Goal: Browse casually

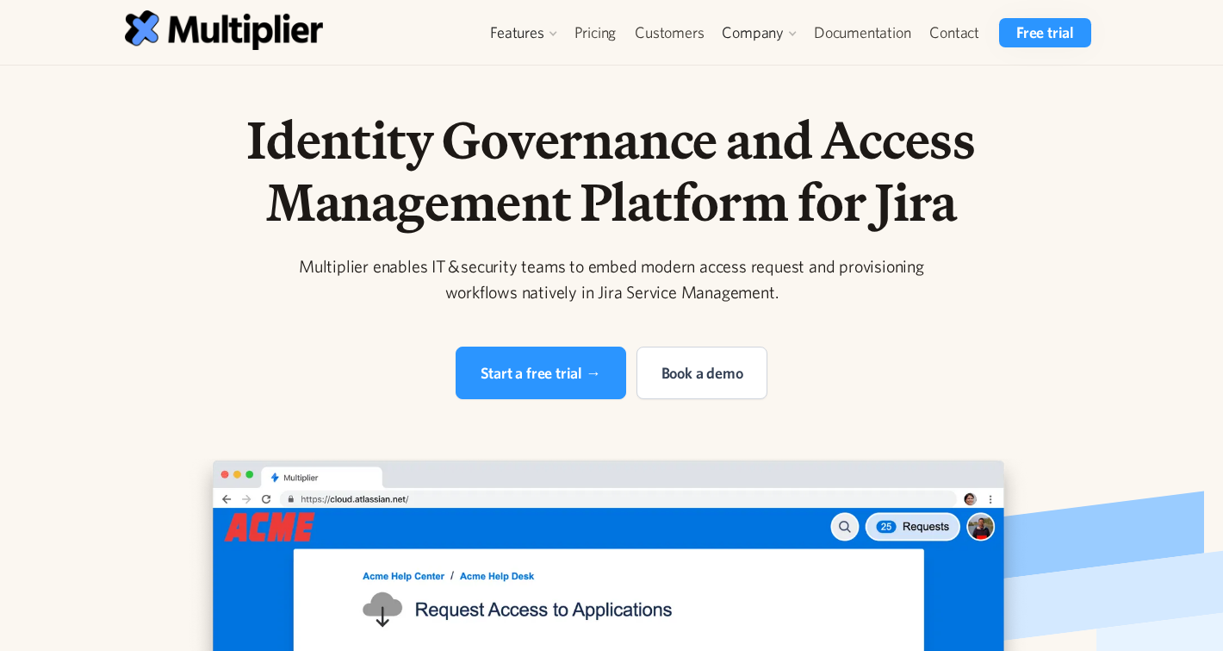
click at [611, 134] on h1 "Identity Governance and Access Management Platform for Jira" at bounding box center [612, 171] width 882 height 124
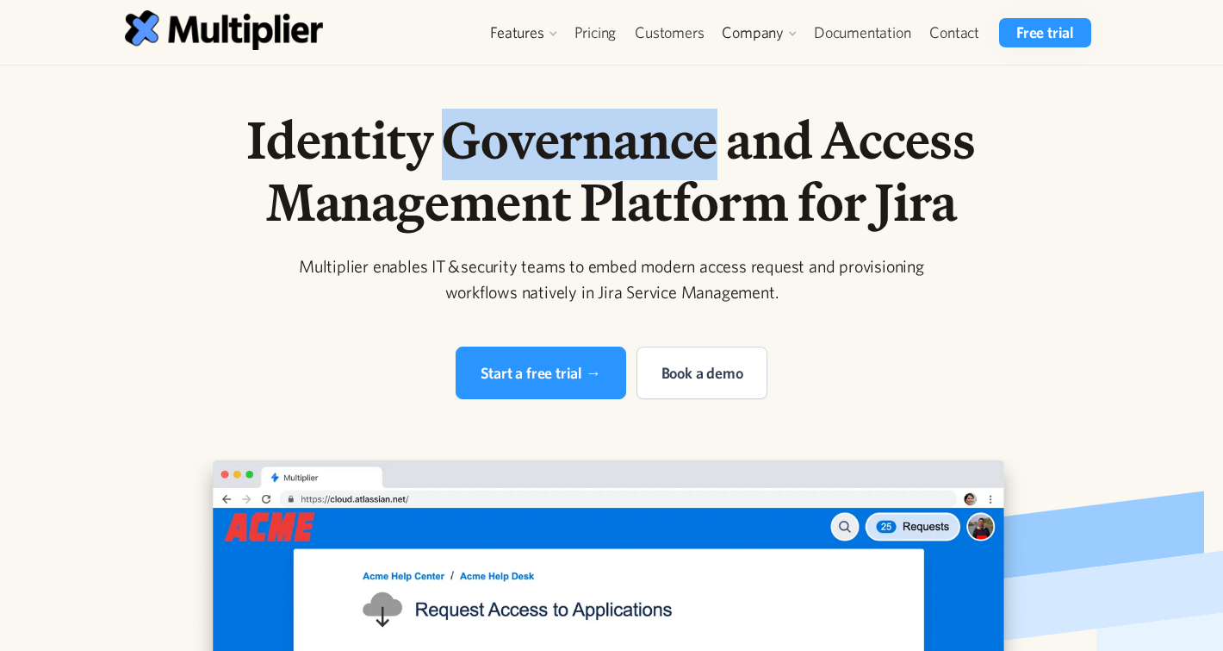
click at [611, 134] on h1 "Identity Governance and Access Management Platform for Jira" at bounding box center [612, 171] width 882 height 124
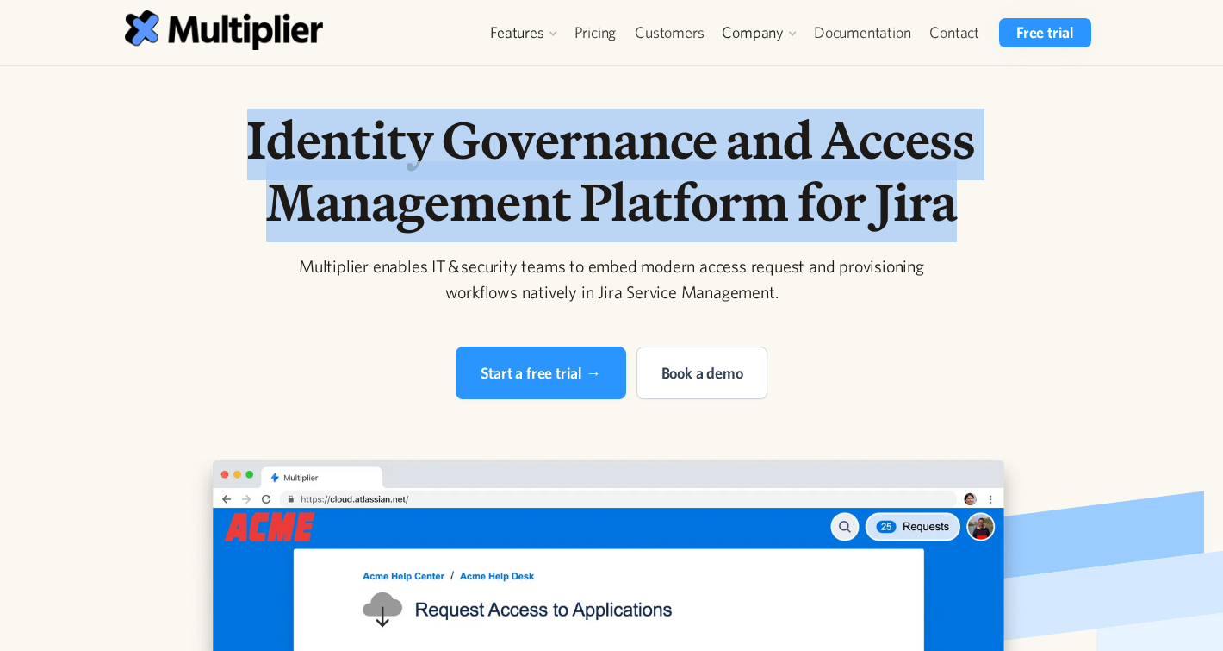
click at [611, 134] on h1 "Identity Governance and Access Management Platform for Jira" at bounding box center [612, 171] width 882 height 124
click at [593, 114] on h1 "Identity Governance and Access Management Platform for Jira" at bounding box center [612, 171] width 882 height 124
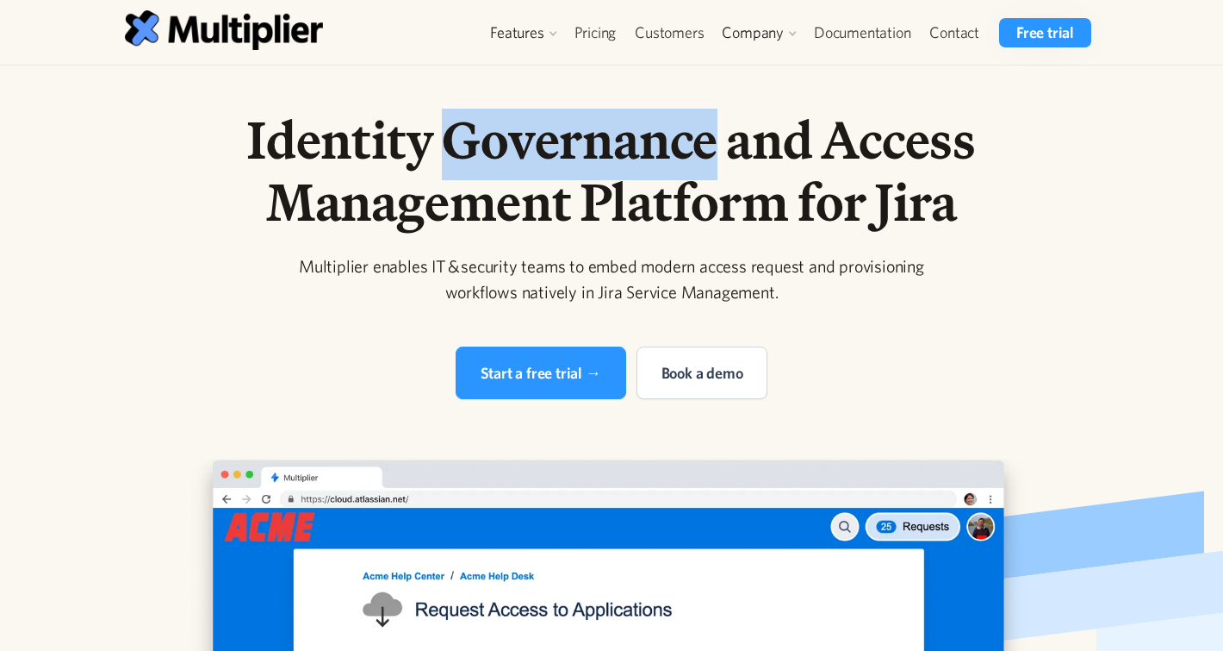
click at [593, 114] on h1 "Identity Governance and Access Management Platform for Jira" at bounding box center [612, 171] width 882 height 124
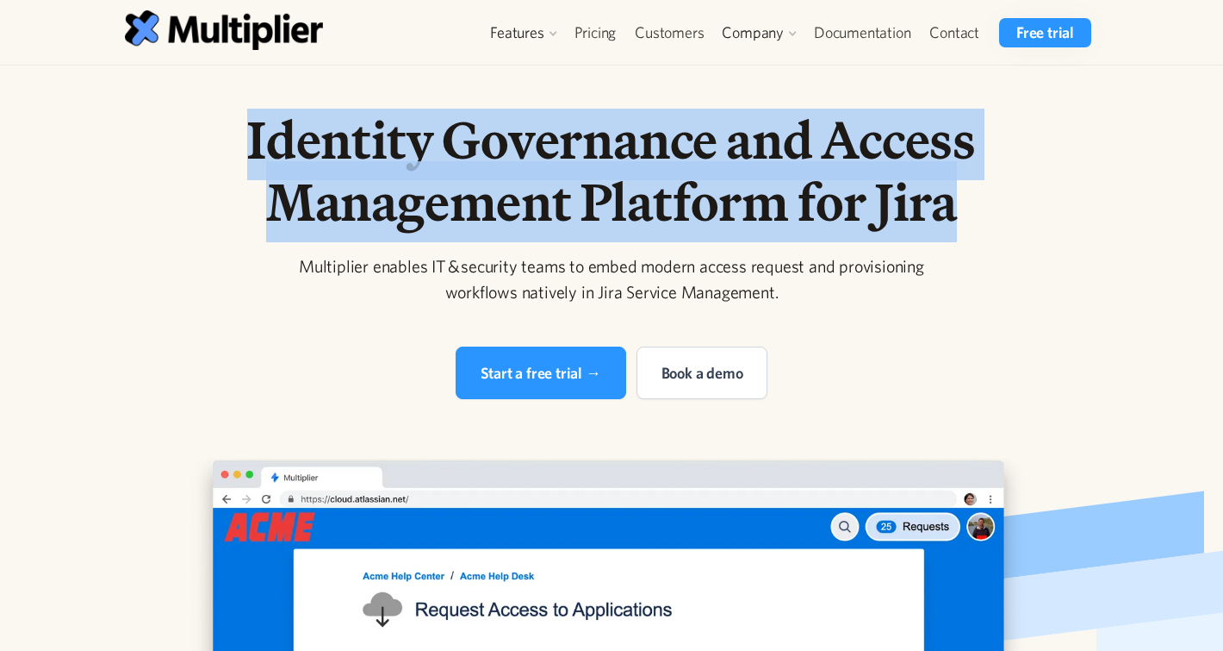
click at [593, 114] on h1 "Identity Governance and Access Management Platform for Jira" at bounding box center [612, 171] width 882 height 124
click at [593, 117] on h1 "Identity Governance and Access Management Platform for Jira" at bounding box center [612, 171] width 882 height 124
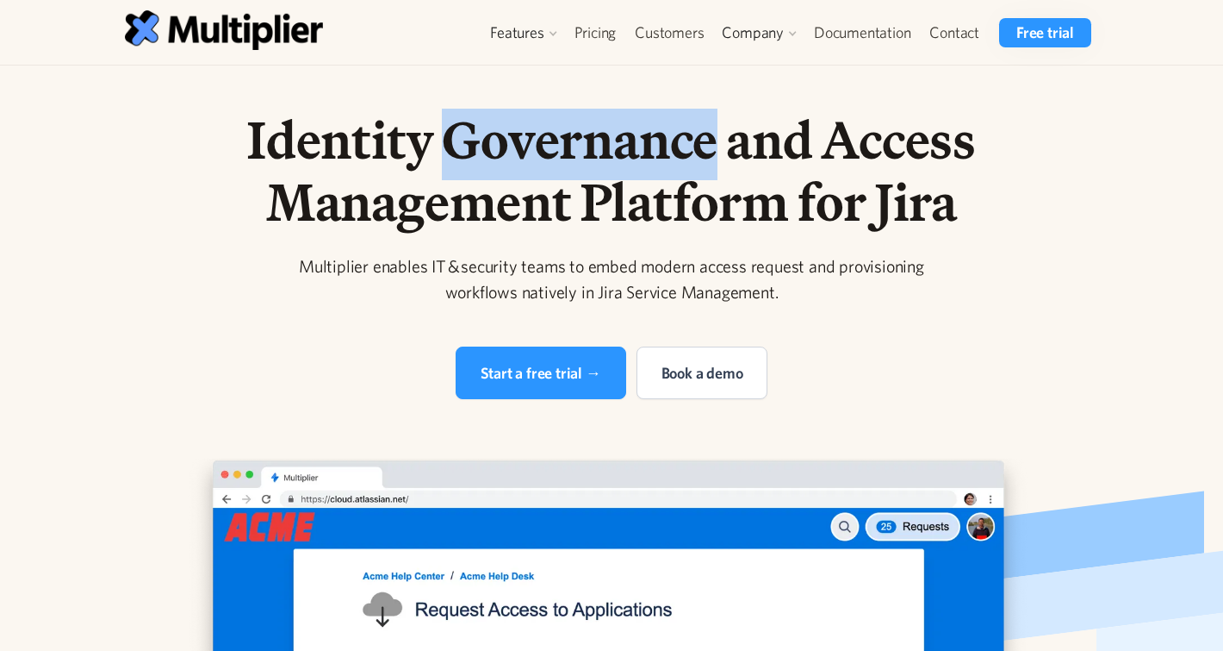
click at [593, 117] on h1 "Identity Governance and Access Management Platform for Jira" at bounding box center [612, 171] width 882 height 124
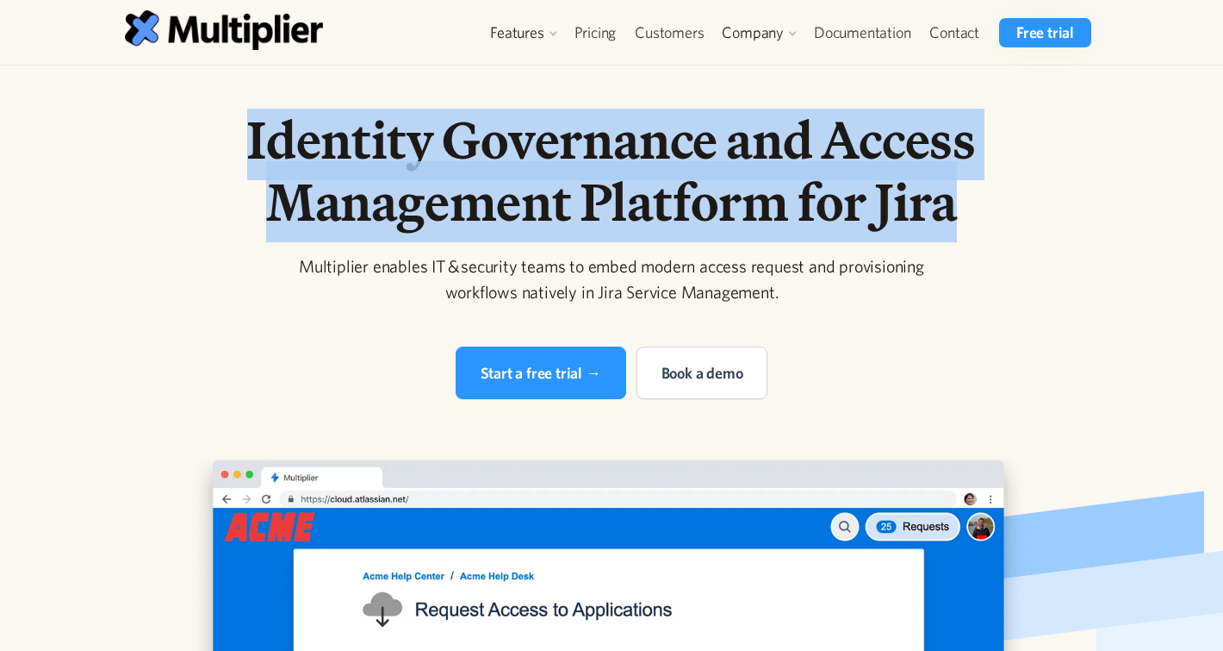
click at [593, 117] on h1 "Identity Governance and Access Management Platform for Jira" at bounding box center [612, 171] width 882 height 124
click at [593, 115] on h1 "Identity Governance and Access Management Platform for Jira" at bounding box center [612, 171] width 882 height 124
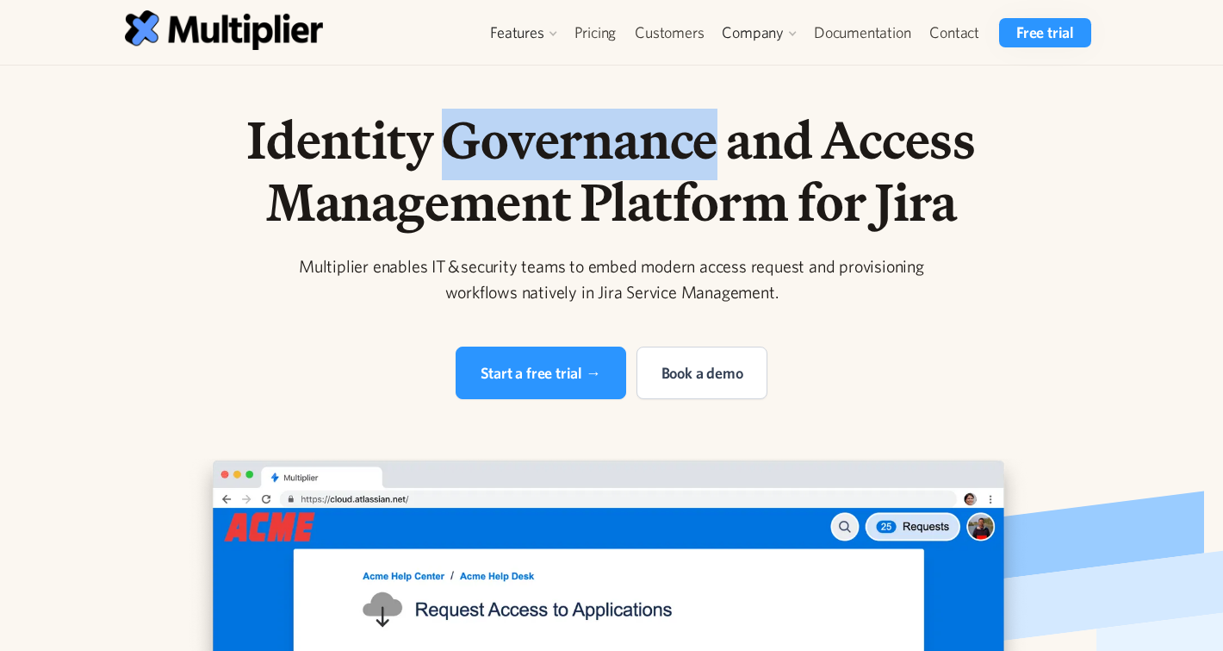
click at [593, 115] on h1 "Identity Governance and Access Management Platform for Jira" at bounding box center [612, 171] width 882 height 124
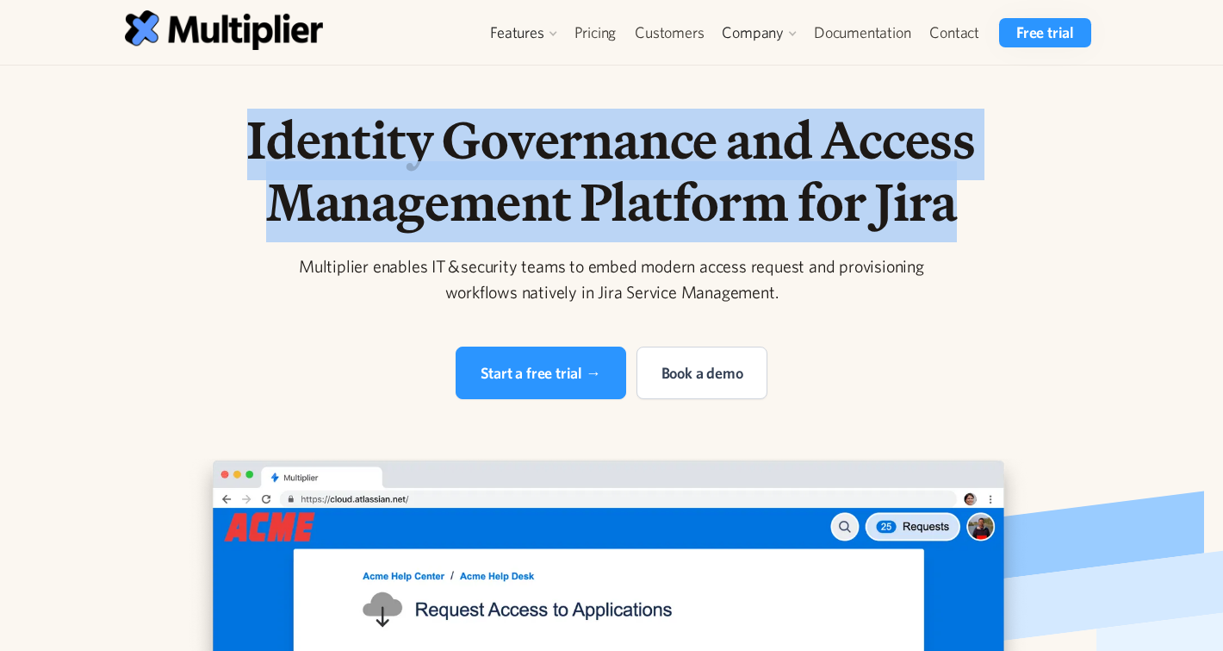
click at [593, 115] on h1 "Identity Governance and Access Management Platform for Jira" at bounding box center [612, 171] width 882 height 124
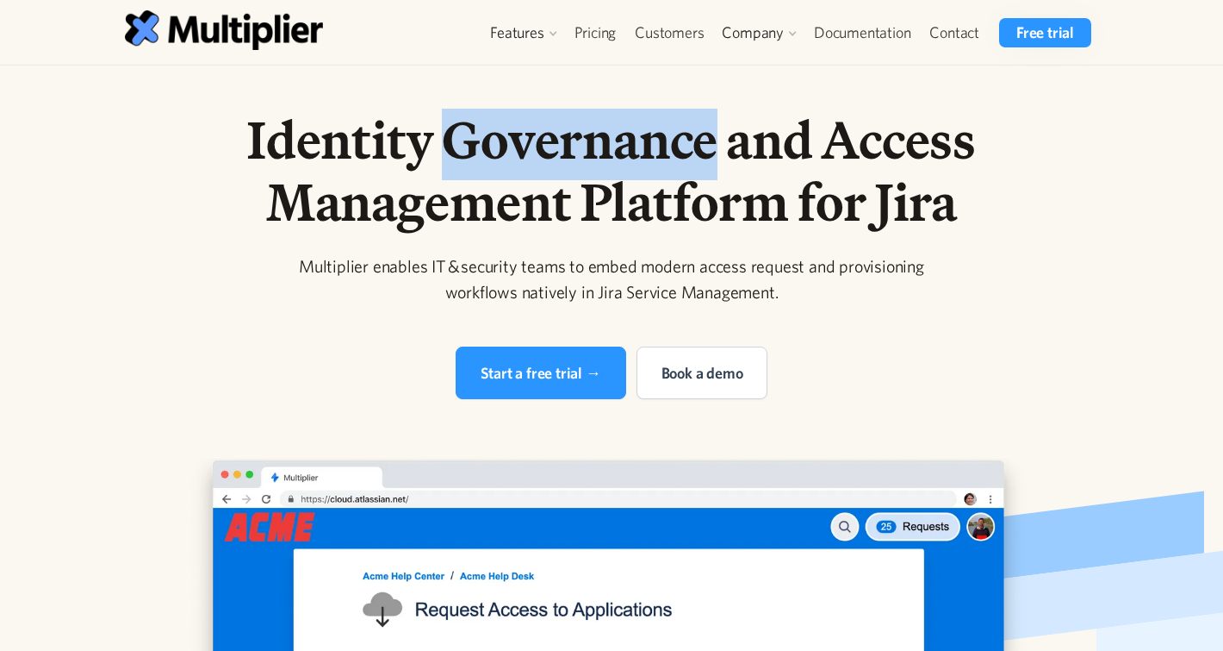
click at [593, 115] on h1 "Identity Governance and Access Management Platform for Jira" at bounding box center [612, 171] width 882 height 124
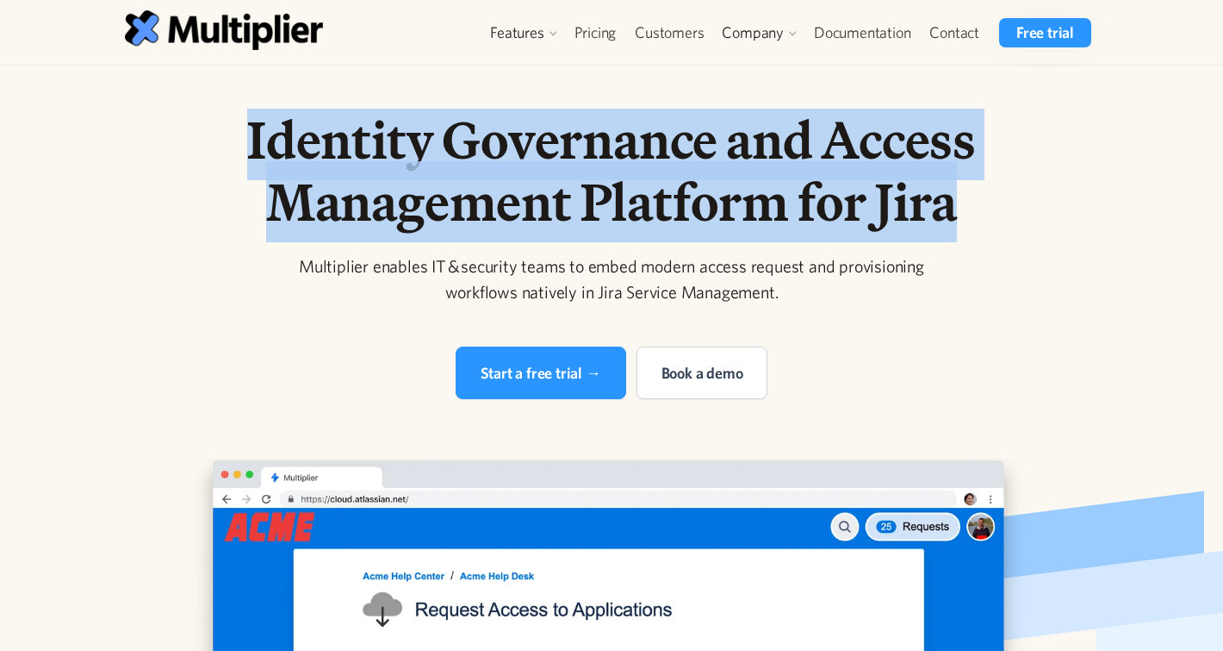
click at [593, 115] on h1 "Identity Governance and Access Management Platform for Jira" at bounding box center [612, 171] width 882 height 124
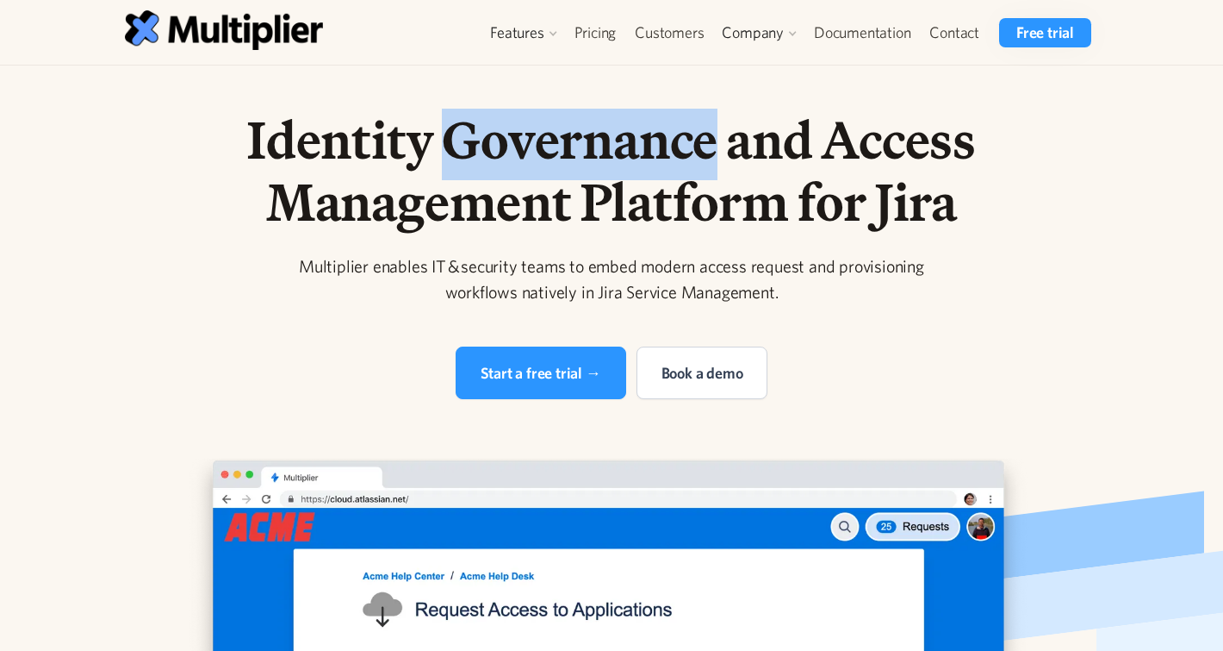
click at [593, 115] on h1 "Identity Governance and Access Management Platform for Jira" at bounding box center [612, 171] width 882 height 124
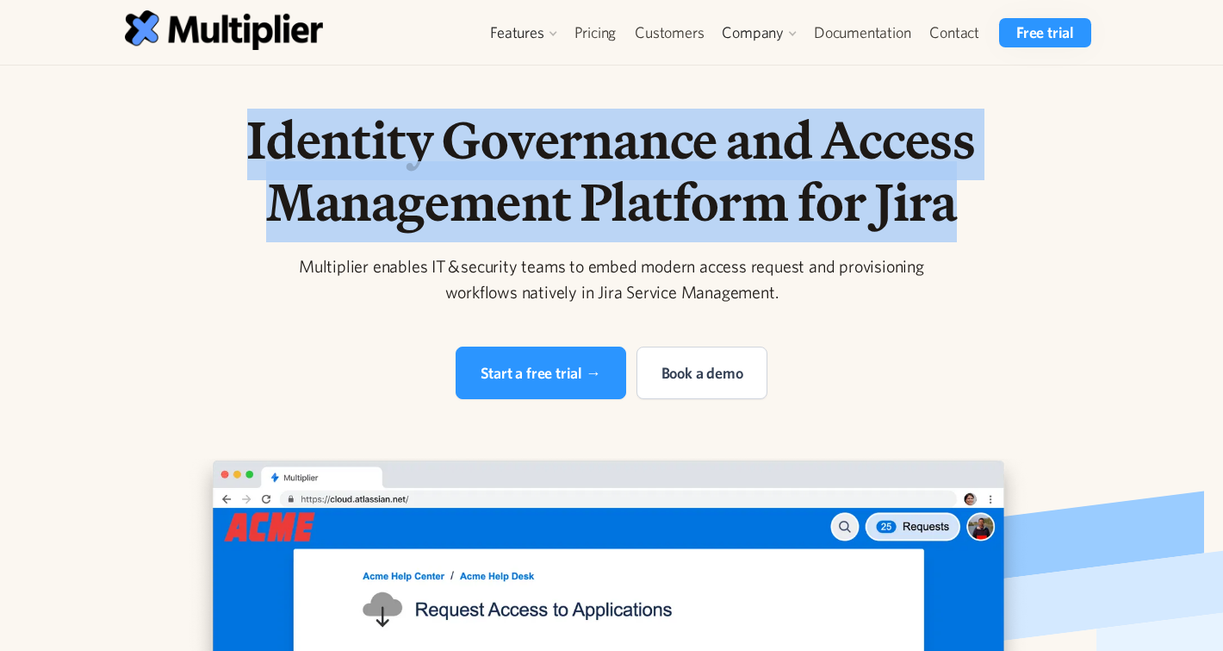
click at [593, 115] on h1 "Identity Governance and Access Management Platform for Jira" at bounding box center [612, 171] width 882 height 124
click at [595, 233] on h1 "Identity Governance and Access Management Platform for Jira" at bounding box center [612, 171] width 882 height 124
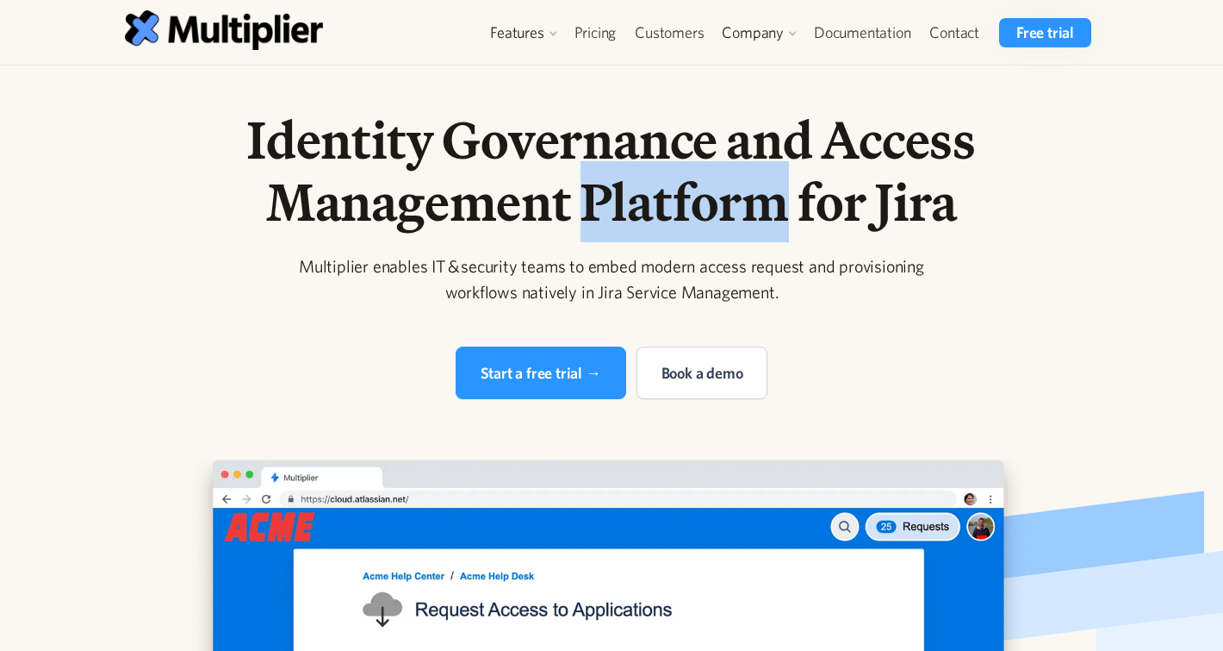
click at [595, 233] on h1 "Identity Governance and Access Management Platform for Jira" at bounding box center [612, 171] width 882 height 124
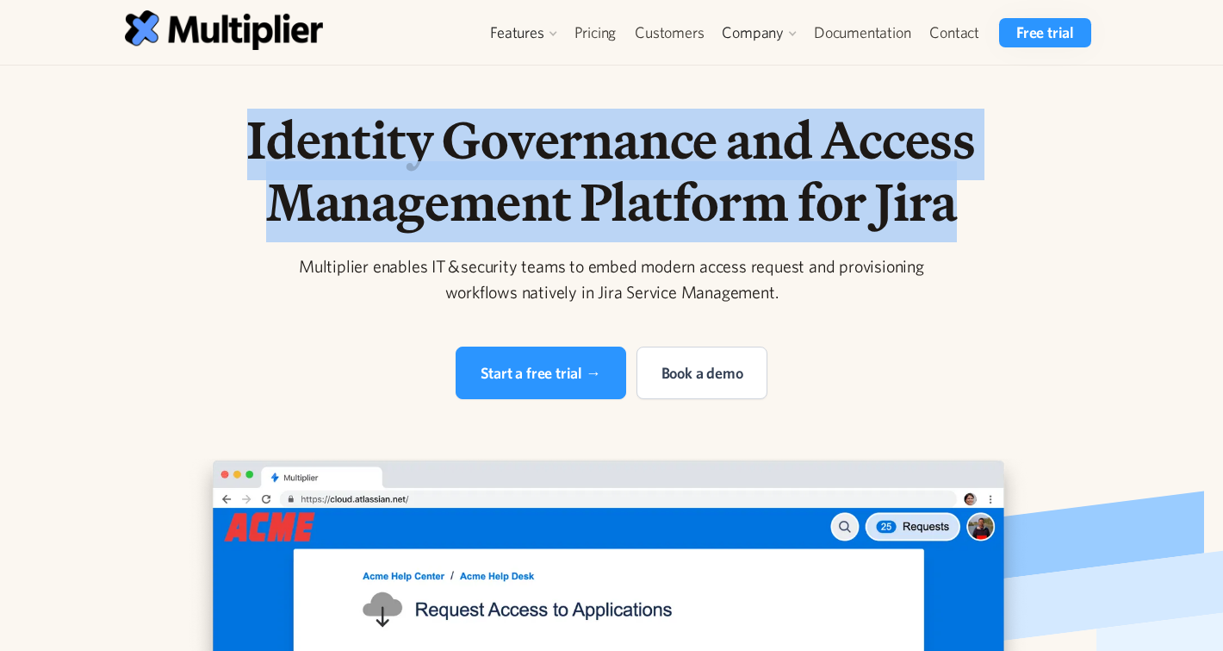
click at [595, 233] on h1 "Identity Governance and Access Management Platform for Jira" at bounding box center [612, 171] width 882 height 124
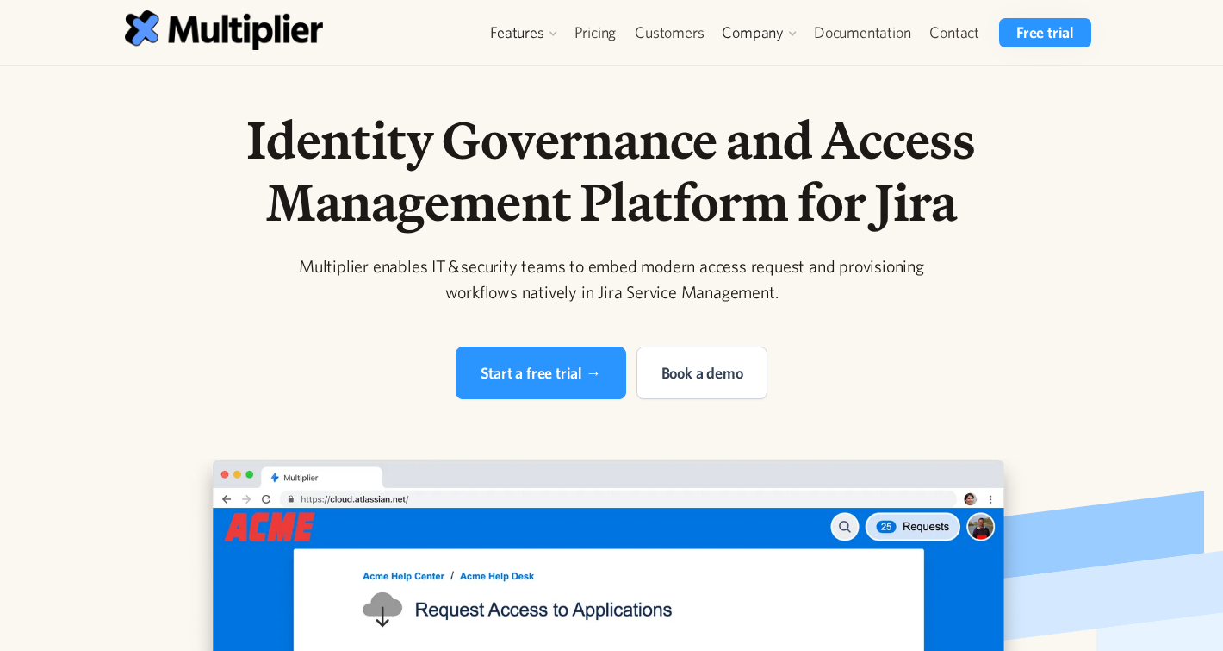
click at [612, 266] on div "Multiplier enables IT & security teams to embed modern access request and provi…" at bounding box center [612, 279] width 662 height 52
click at [610, 177] on h1 "Identity Governance and Access Management Platform for Jira" at bounding box center [612, 171] width 882 height 124
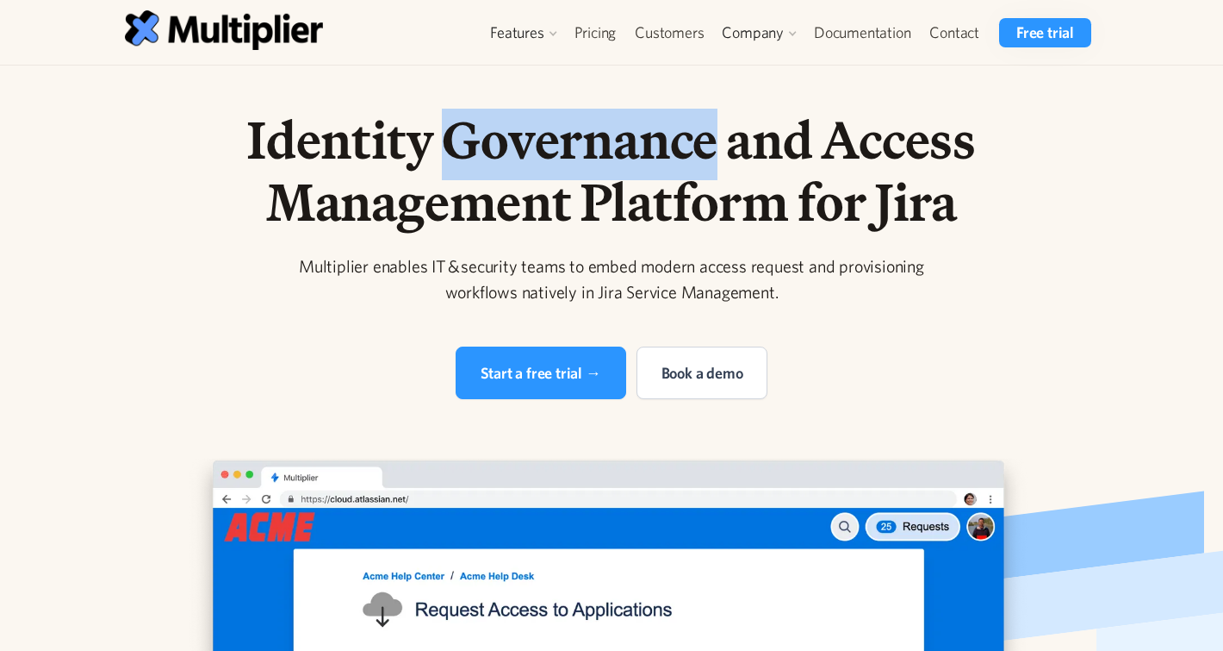
click at [610, 177] on h1 "Identity Governance and Access Management Platform for Jira" at bounding box center [612, 171] width 882 height 124
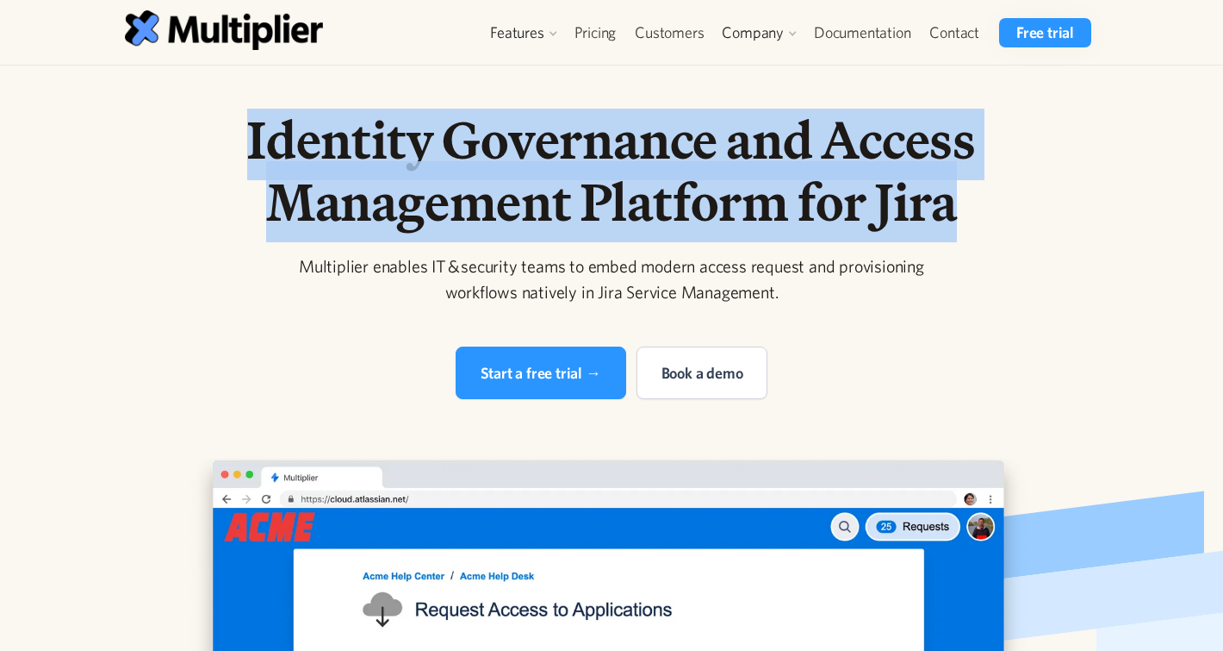
click at [610, 177] on h1 "Identity Governance and Access Management Platform for Jira" at bounding box center [612, 171] width 882 height 124
click at [610, 187] on h1 "Identity Governance and Access Management Platform for Jira" at bounding box center [612, 171] width 882 height 124
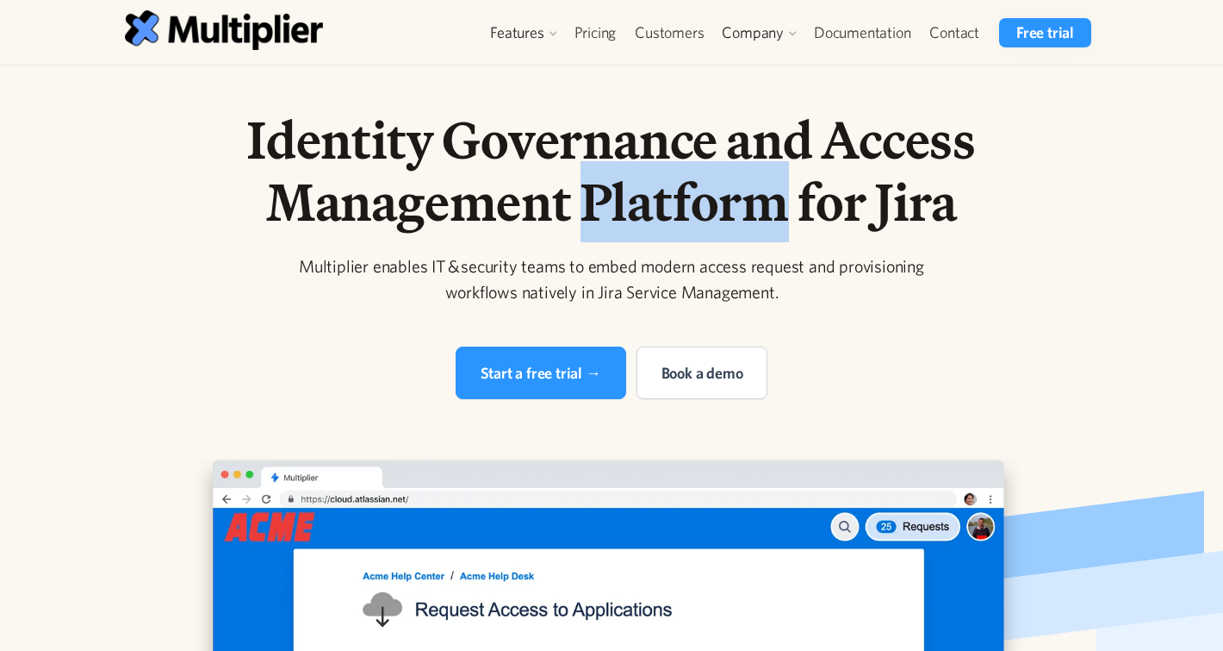
click at [610, 187] on h1 "Identity Governance and Access Management Platform for Jira" at bounding box center [612, 171] width 882 height 124
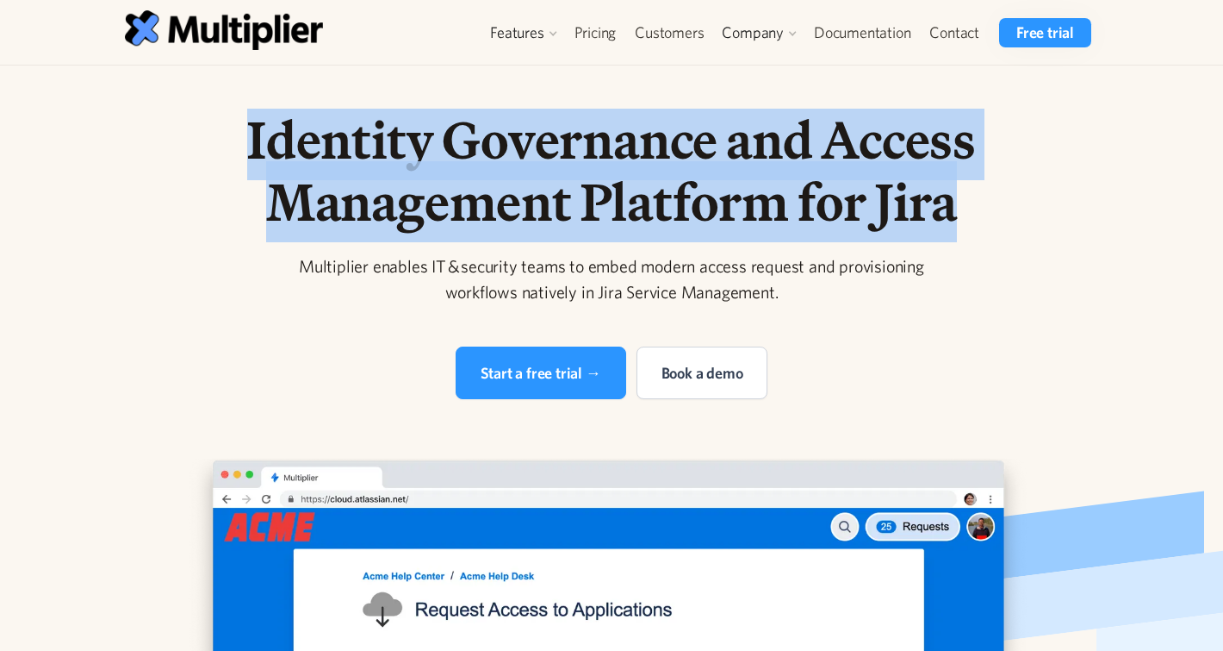
click at [610, 187] on h1 "Identity Governance and Access Management Platform for Jira" at bounding box center [612, 171] width 882 height 124
click at [618, 117] on h1 "Identity Governance and Access Management Platform for Jira" at bounding box center [612, 171] width 882 height 124
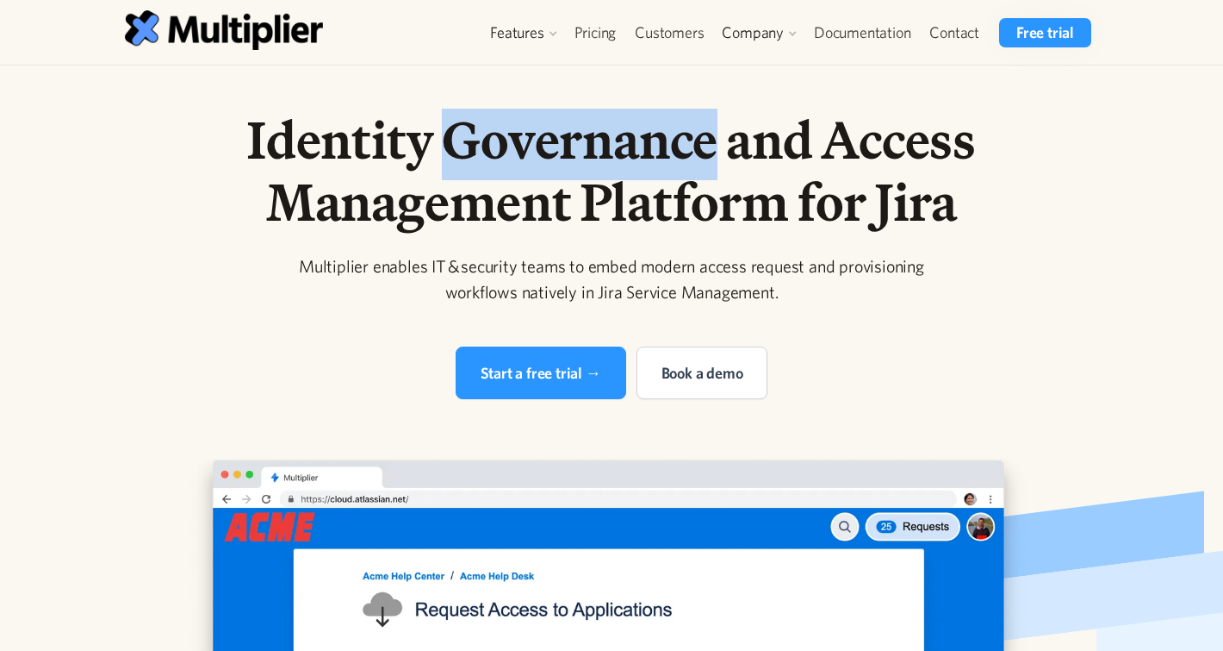
click at [618, 117] on h1 "Identity Governance and Access Management Platform for Jira" at bounding box center [612, 171] width 882 height 124
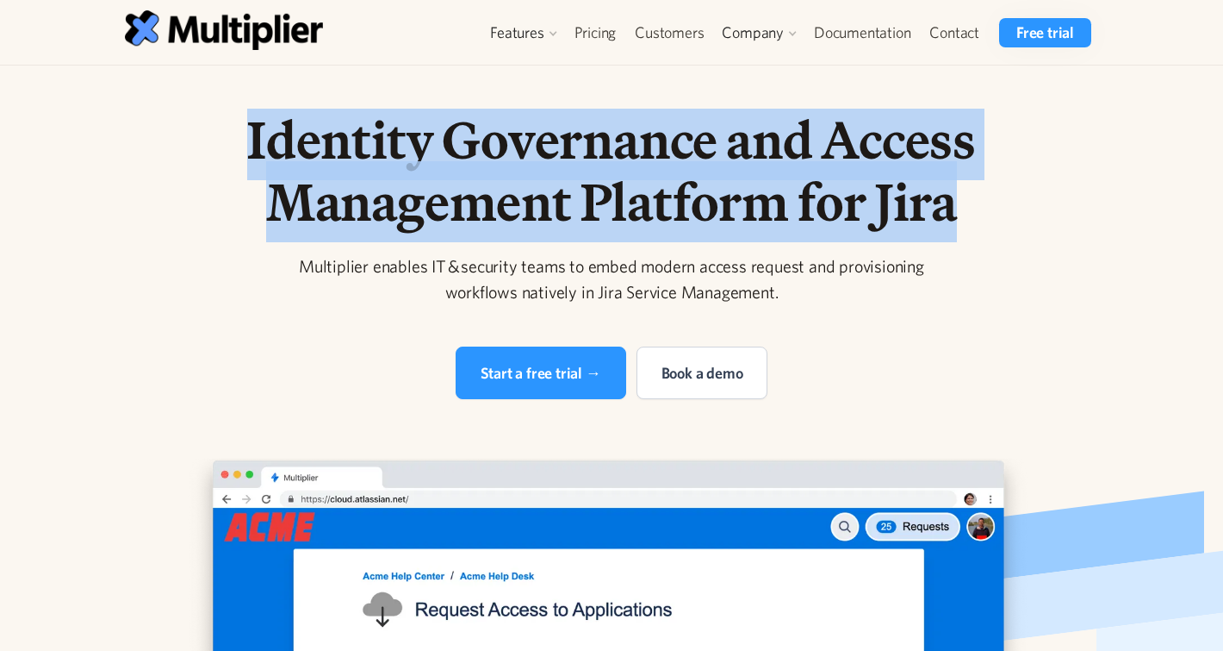
click at [618, 117] on h1 "Identity Governance and Access Management Platform for Jira" at bounding box center [612, 171] width 882 height 124
